Goal: Transaction & Acquisition: Purchase product/service

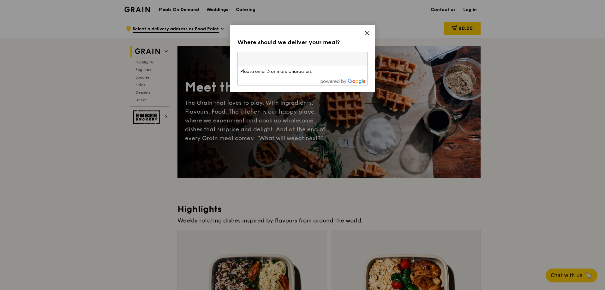
click at [364, 34] on icon at bounding box center [367, 33] width 6 height 6
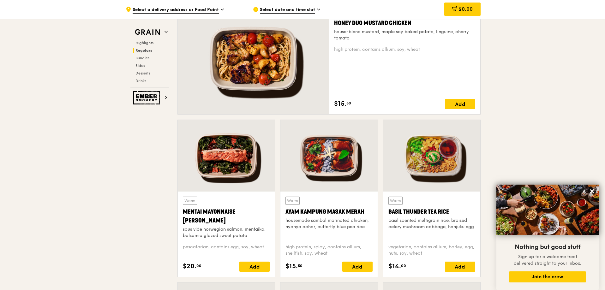
scroll to position [474, 0]
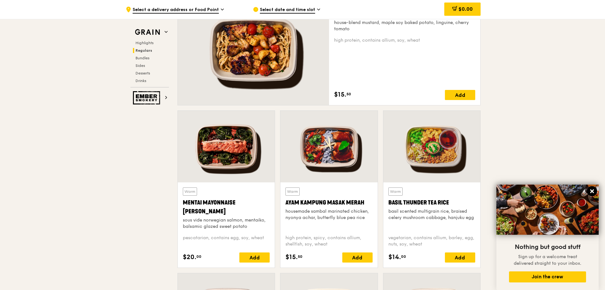
click at [593, 190] on icon at bounding box center [592, 191] width 4 height 4
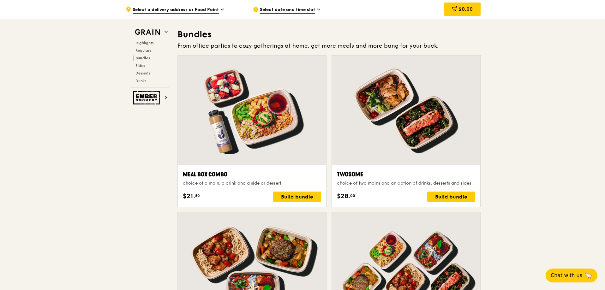
scroll to position [976, 0]
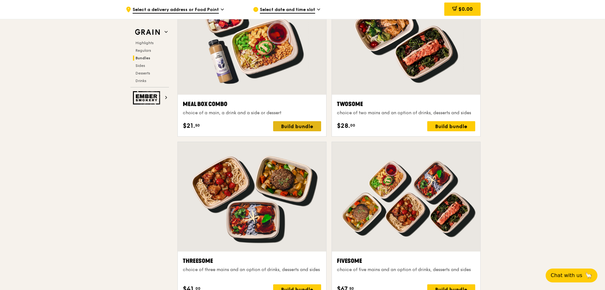
click at [300, 125] on div "Build bundle" at bounding box center [297, 126] width 48 height 10
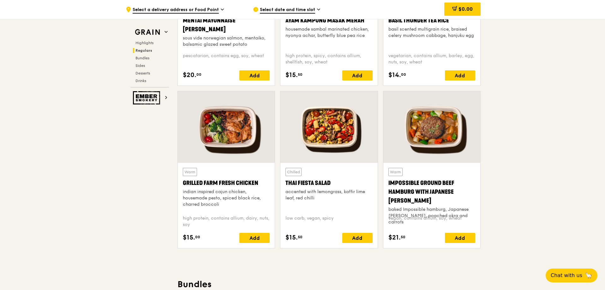
scroll to position [660, 0]
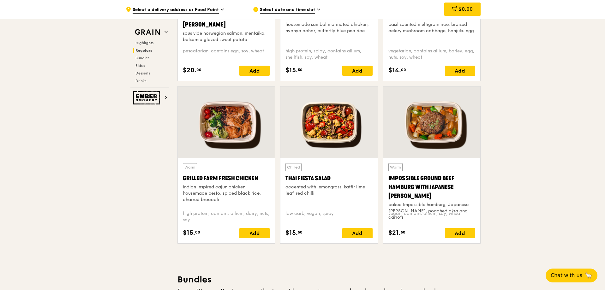
drag, startPoint x: 182, startPoint y: 178, endPoint x: 258, endPoint y: 177, distance: 75.8
click at [258, 177] on div "Warm Grilled Farm Fresh Chicken indian inspired cajun chicken, housemade pesto,…" at bounding box center [226, 200] width 97 height 85
copy div "Grilled Farm Fresh Chicken"
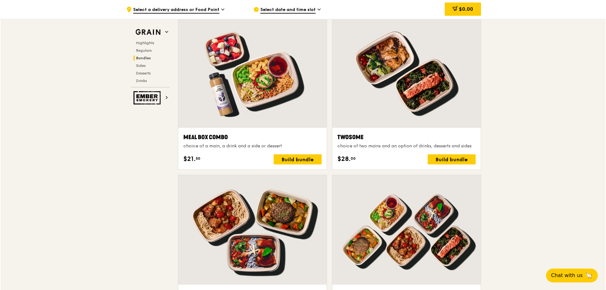
scroll to position [945, 0]
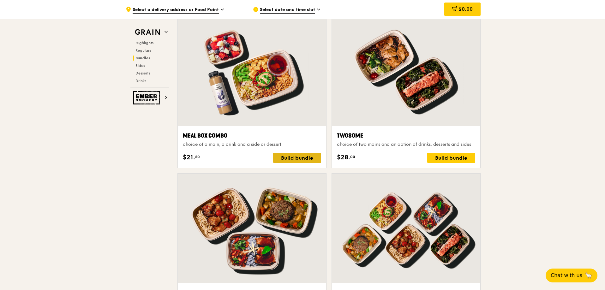
click at [306, 159] on div "Build bundle" at bounding box center [297, 158] width 48 height 10
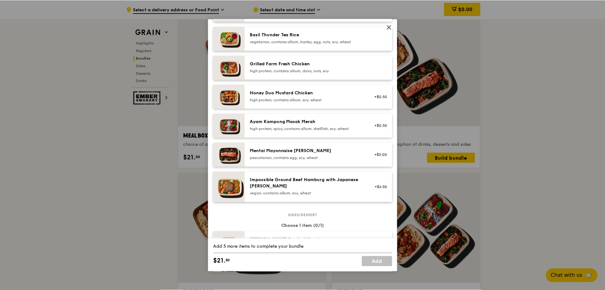
scroll to position [118, 0]
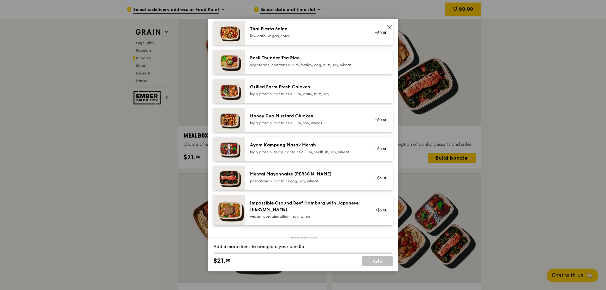
click at [389, 25] on icon at bounding box center [390, 27] width 6 height 6
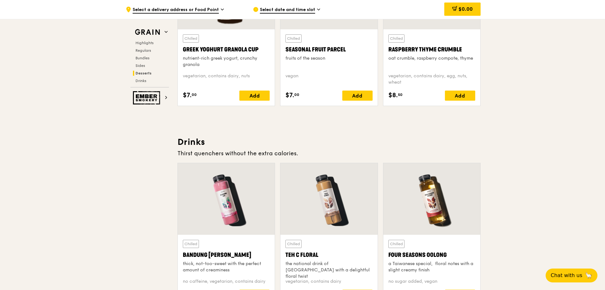
scroll to position [1986, 0]
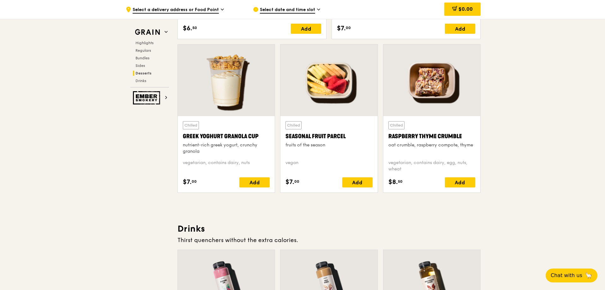
drag, startPoint x: 350, startPoint y: 135, endPoint x: 287, endPoint y: 132, distance: 63.2
click at [287, 132] on div "Chilled Seasonal Fruit Parcel fruits of the season" at bounding box center [328, 137] width 87 height 33
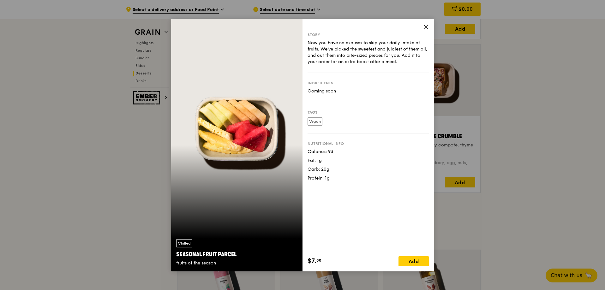
click at [426, 25] on icon at bounding box center [426, 27] width 6 height 6
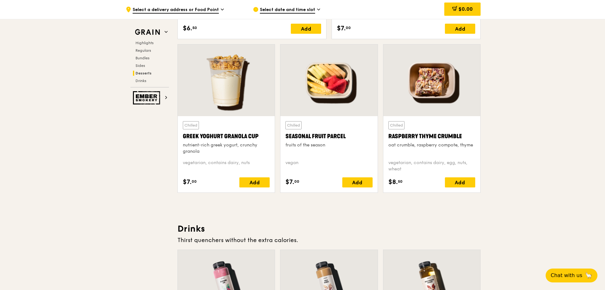
drag, startPoint x: 347, startPoint y: 137, endPoint x: 287, endPoint y: 139, distance: 59.7
click at [287, 139] on div "Seasonal Fruit Parcel" at bounding box center [328, 136] width 87 height 9
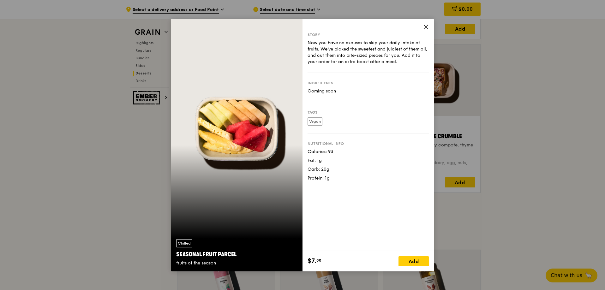
click at [424, 27] on icon at bounding box center [426, 27] width 6 height 6
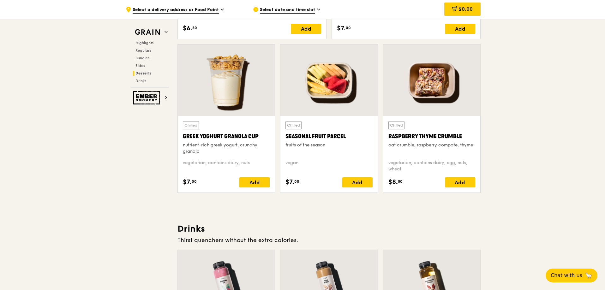
drag, startPoint x: 285, startPoint y: 135, endPoint x: 345, endPoint y: 138, distance: 60.0
click at [345, 138] on div "Seasonal Fruit Parcel" at bounding box center [328, 136] width 87 height 9
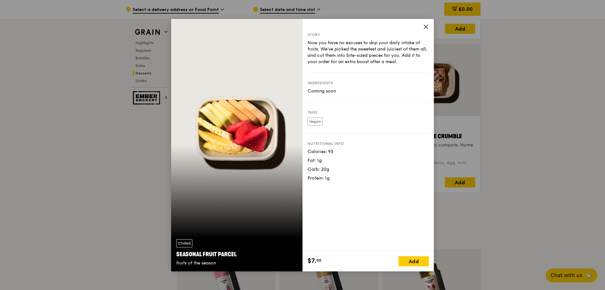
drag, startPoint x: 176, startPoint y: 254, endPoint x: 236, endPoint y: 254, distance: 60.3
click at [236, 254] on div "Seasonal Fruit Parcel" at bounding box center [236, 254] width 121 height 9
copy div "Seasonal Fruit Parcel"
click at [424, 26] on icon at bounding box center [426, 27] width 6 height 6
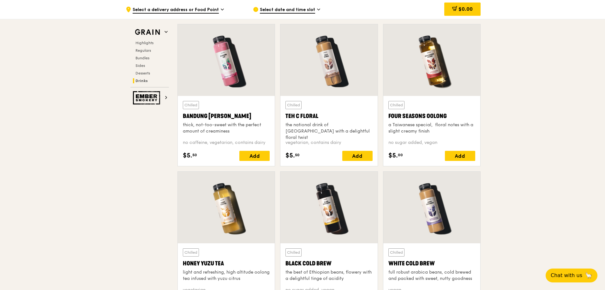
scroll to position [2239, 0]
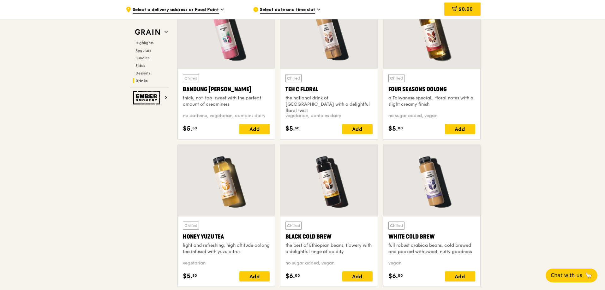
drag, startPoint x: 387, startPoint y: 89, endPoint x: 448, endPoint y: 88, distance: 60.6
click at [448, 88] on div "Chilled Four Seasons Oolong a Taiwanese special,  floral notes with a slight cr…" at bounding box center [431, 104] width 97 height 70
copy div "Four Seasons Oolong"
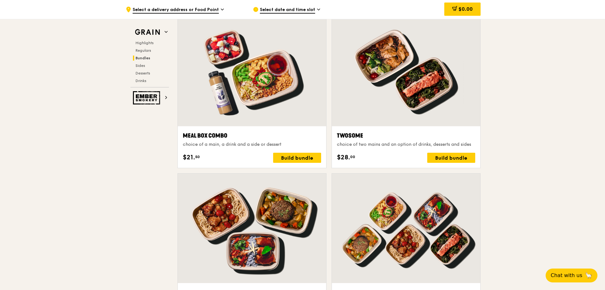
scroll to position [755, 0]
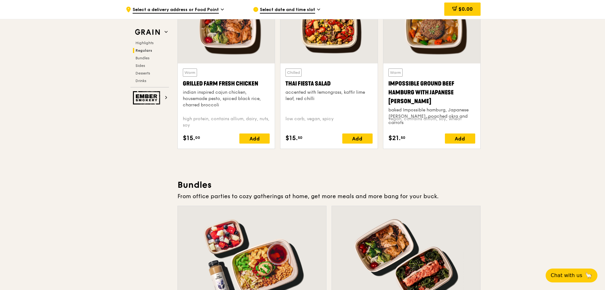
drag, startPoint x: 189, startPoint y: 184, endPoint x: 199, endPoint y: 186, distance: 9.8
click at [211, 185] on h3 "Bundles" at bounding box center [328, 184] width 303 height 11
copy h3 "Bundles"
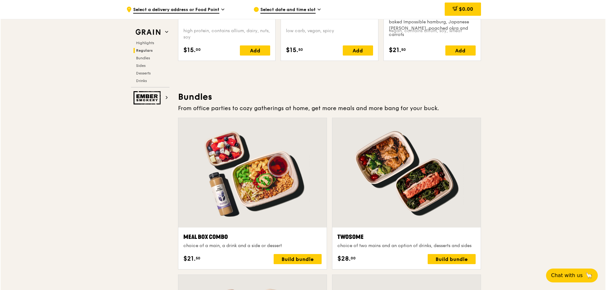
scroll to position [850, 0]
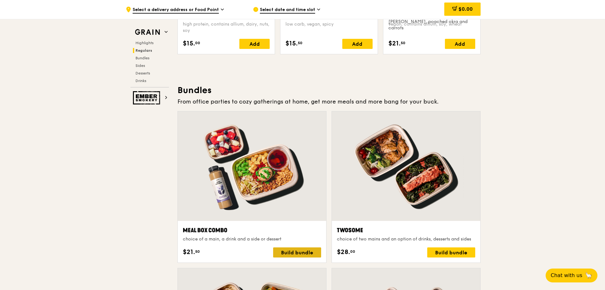
click at [307, 256] on div "Build bundle" at bounding box center [297, 253] width 48 height 10
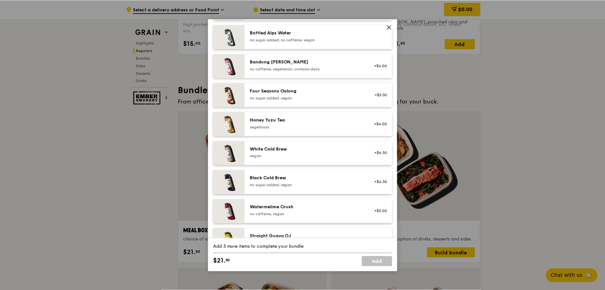
scroll to position [718, 0]
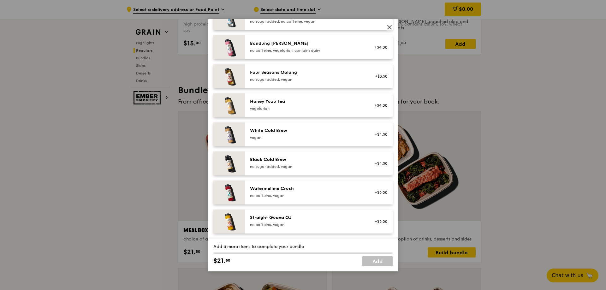
click at [391, 26] on icon at bounding box center [390, 27] width 6 height 6
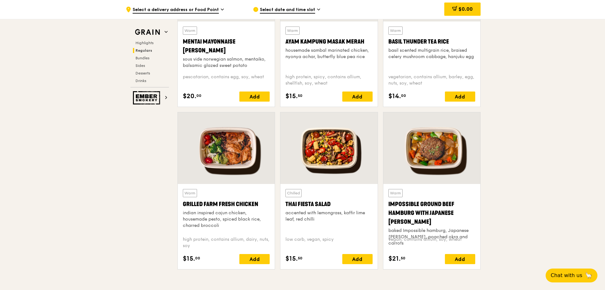
scroll to position [503, 0]
